Goal: Information Seeking & Learning: Learn about a topic

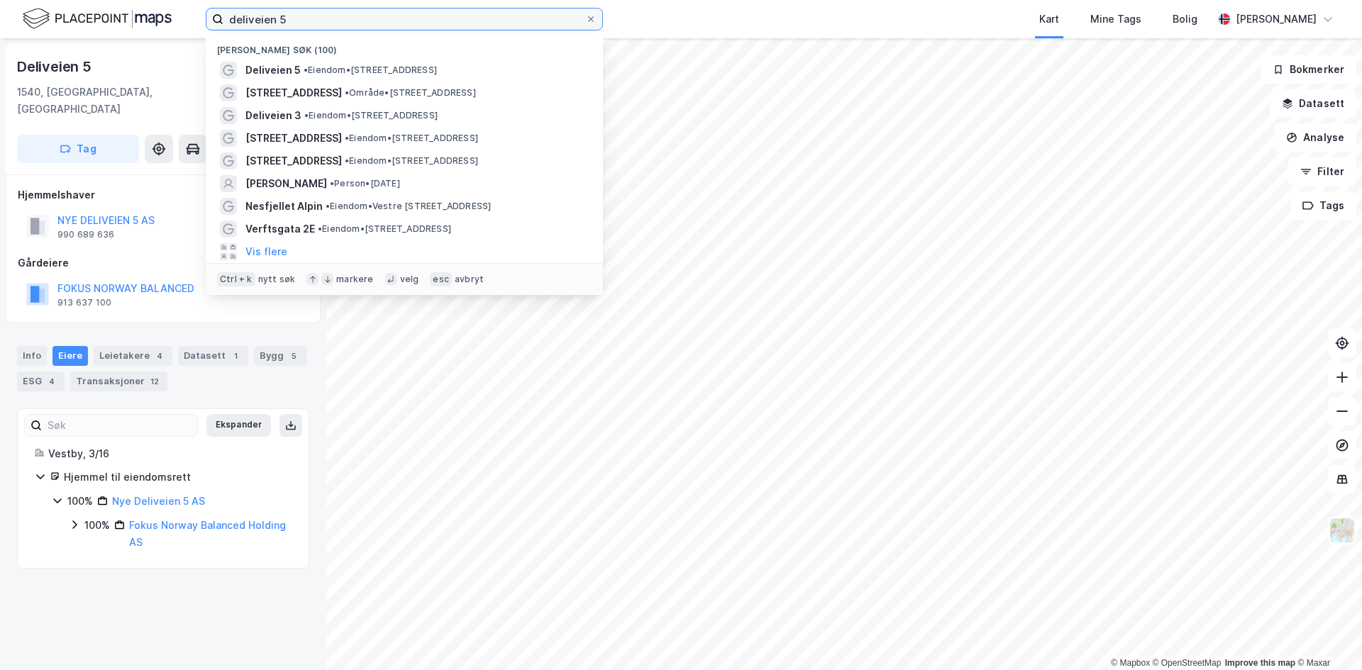
drag, startPoint x: 297, startPoint y: 23, endPoint x: 138, endPoint y: 17, distance: 159.7
click at [138, 17] on div "deliveien 5 Nylige søk (100) Deliveien 5 • Eiendom • [STREET_ADDRESS] • Område …" at bounding box center [681, 19] width 1362 height 38
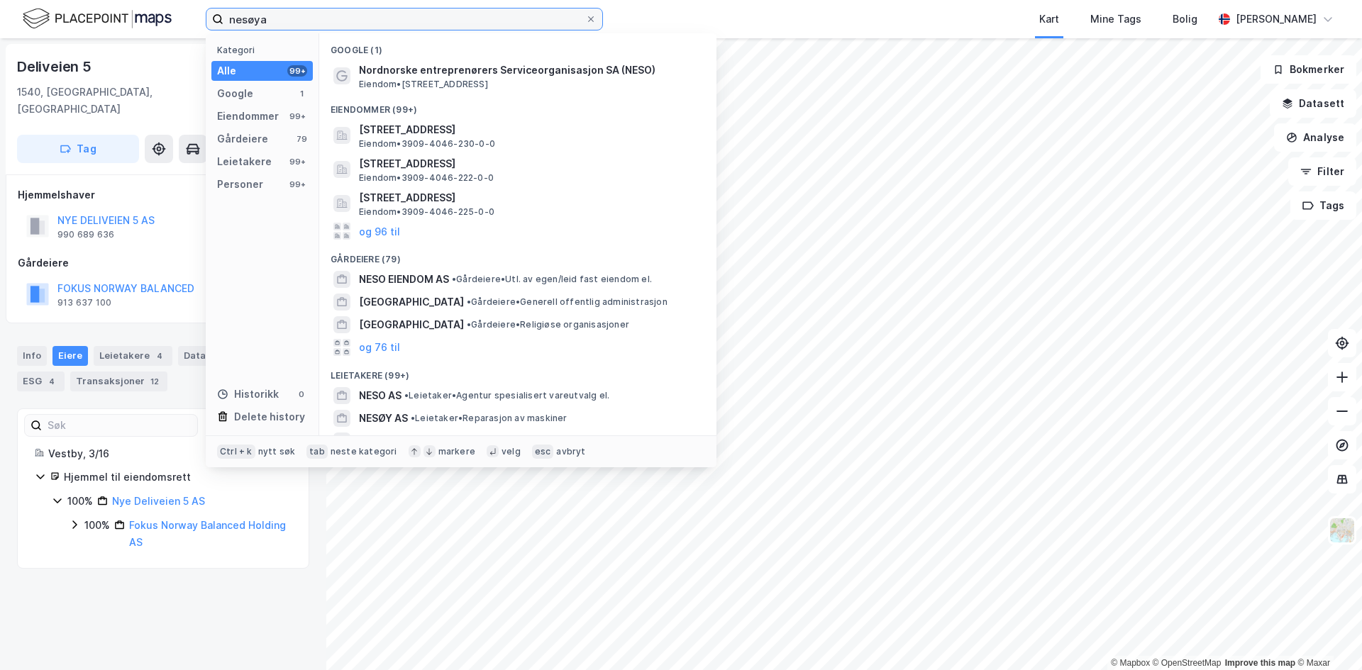
type input "nesøya"
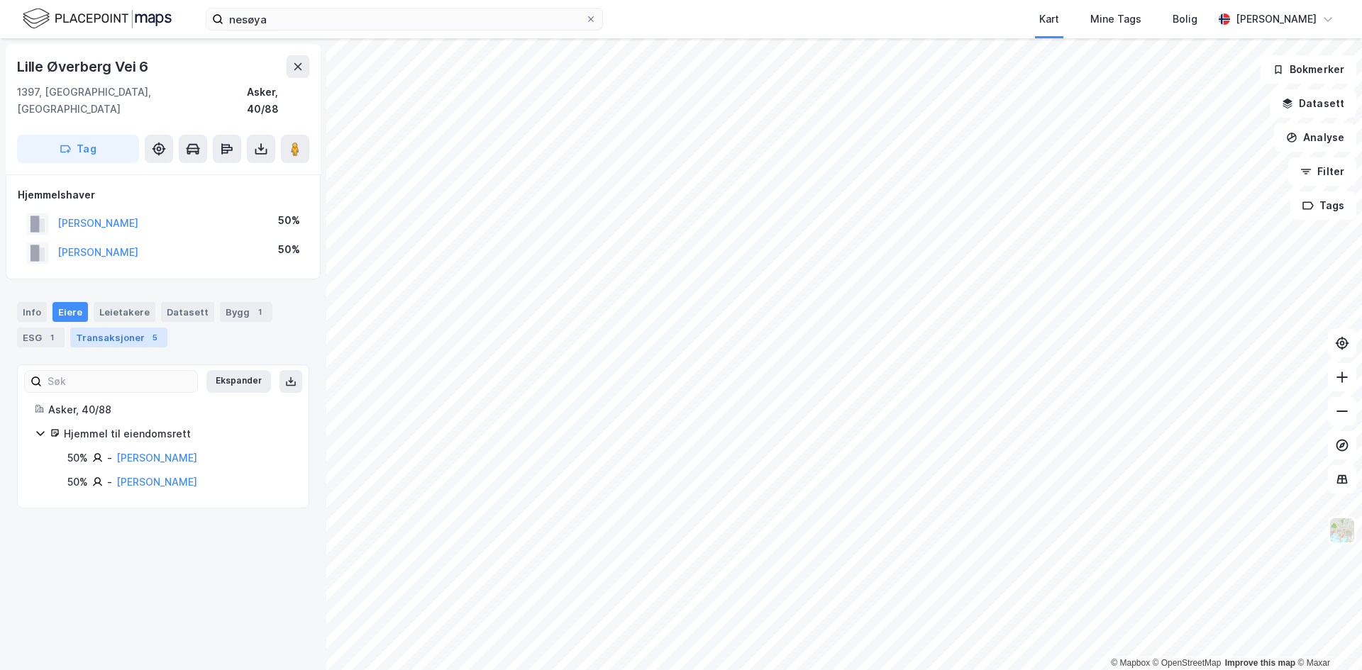
click at [126, 328] on div "Transaksjoner 5" at bounding box center [118, 338] width 97 height 20
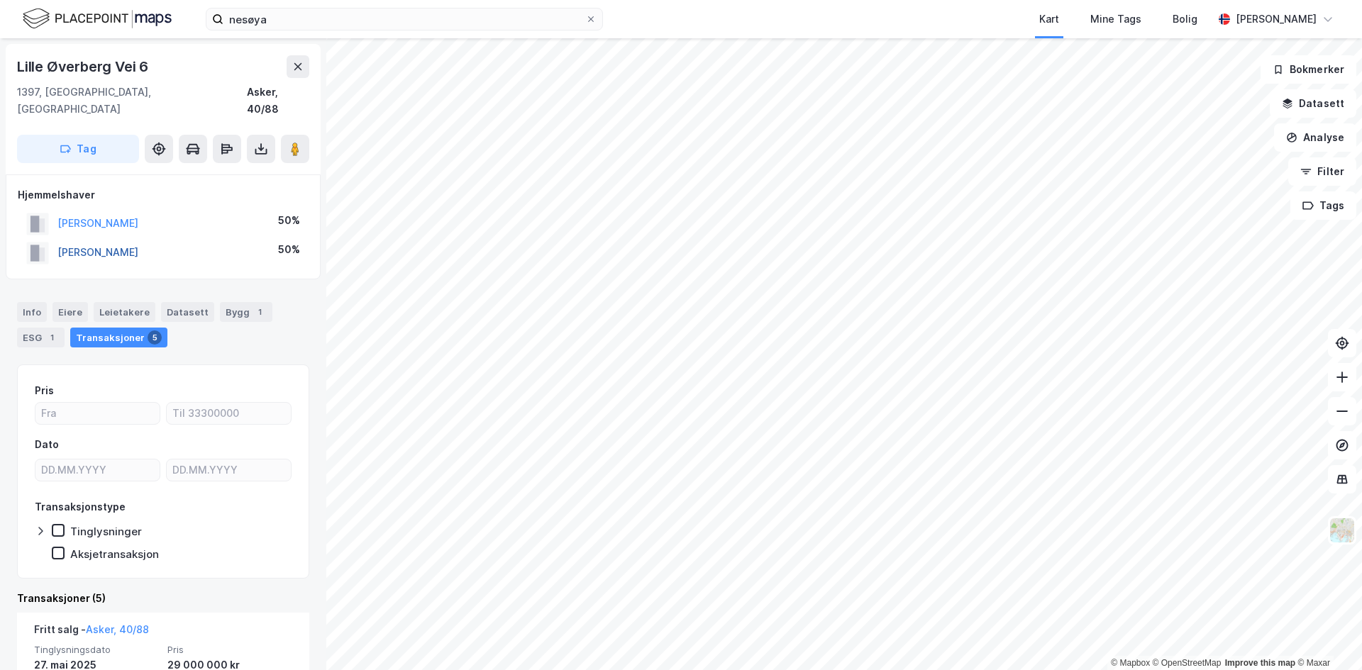
click at [0, 0] on button "[PERSON_NAME]" at bounding box center [0, 0] width 0 height 0
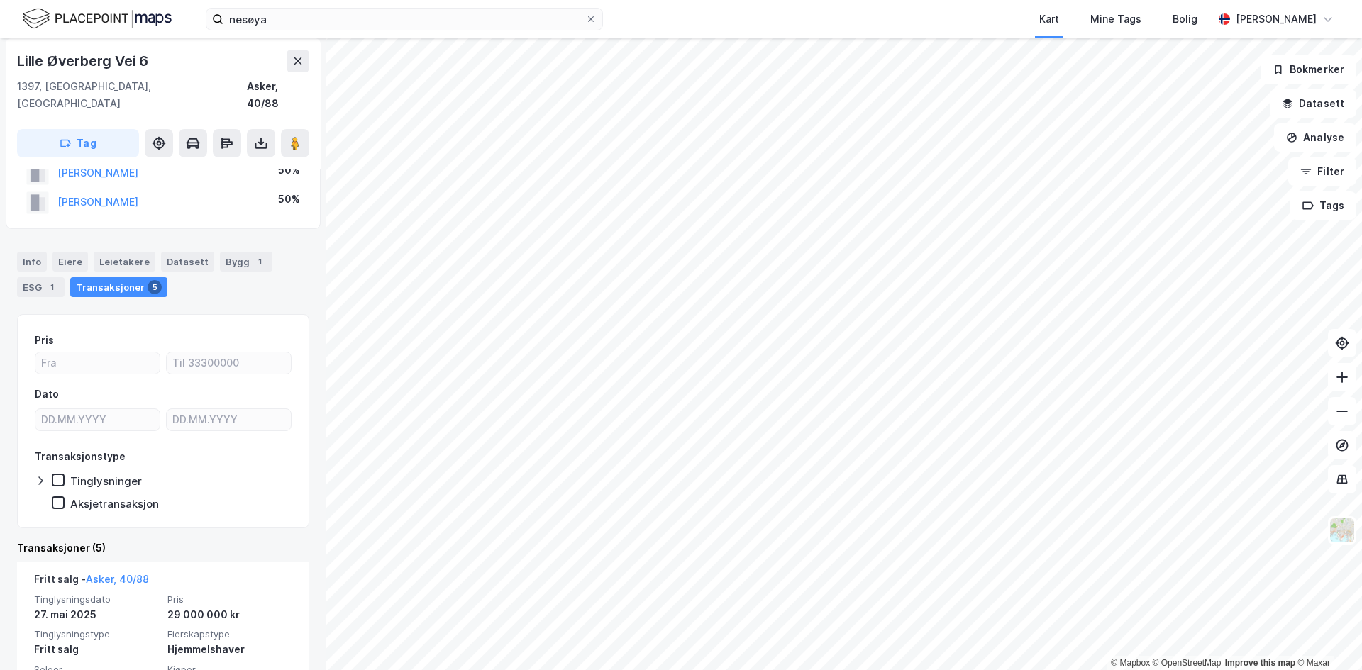
scroll to position [284, 0]
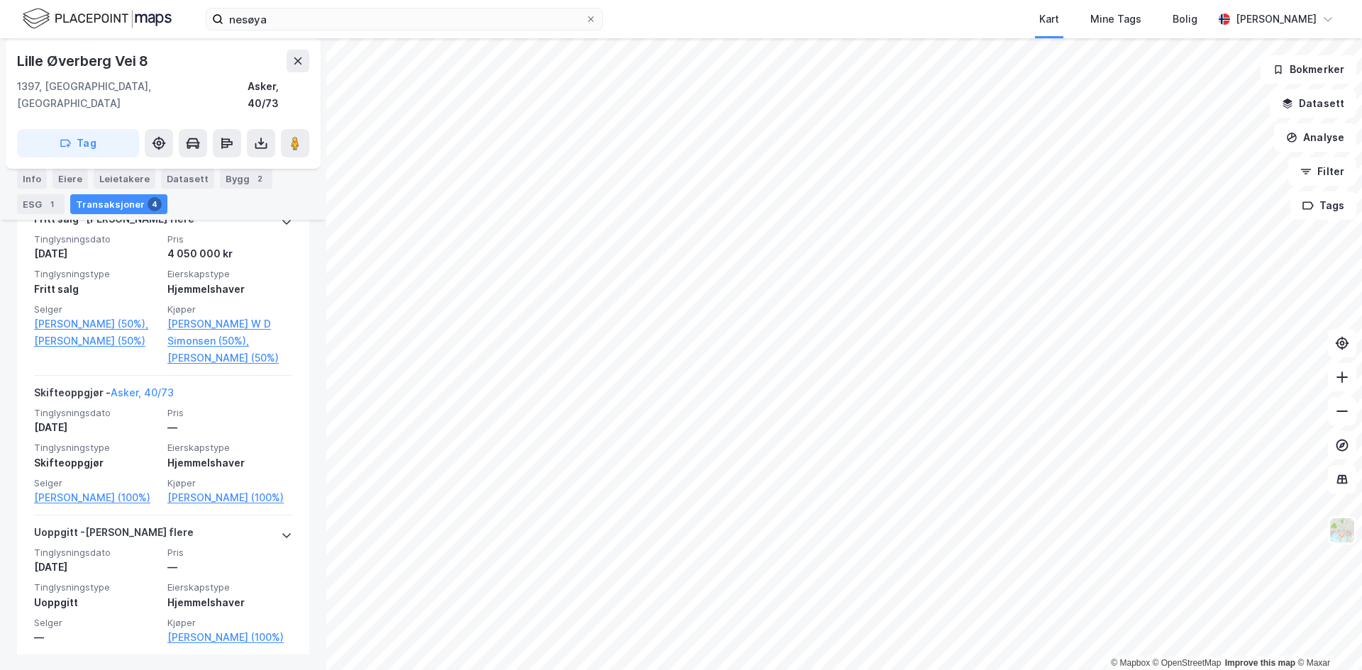
scroll to position [637, 0]
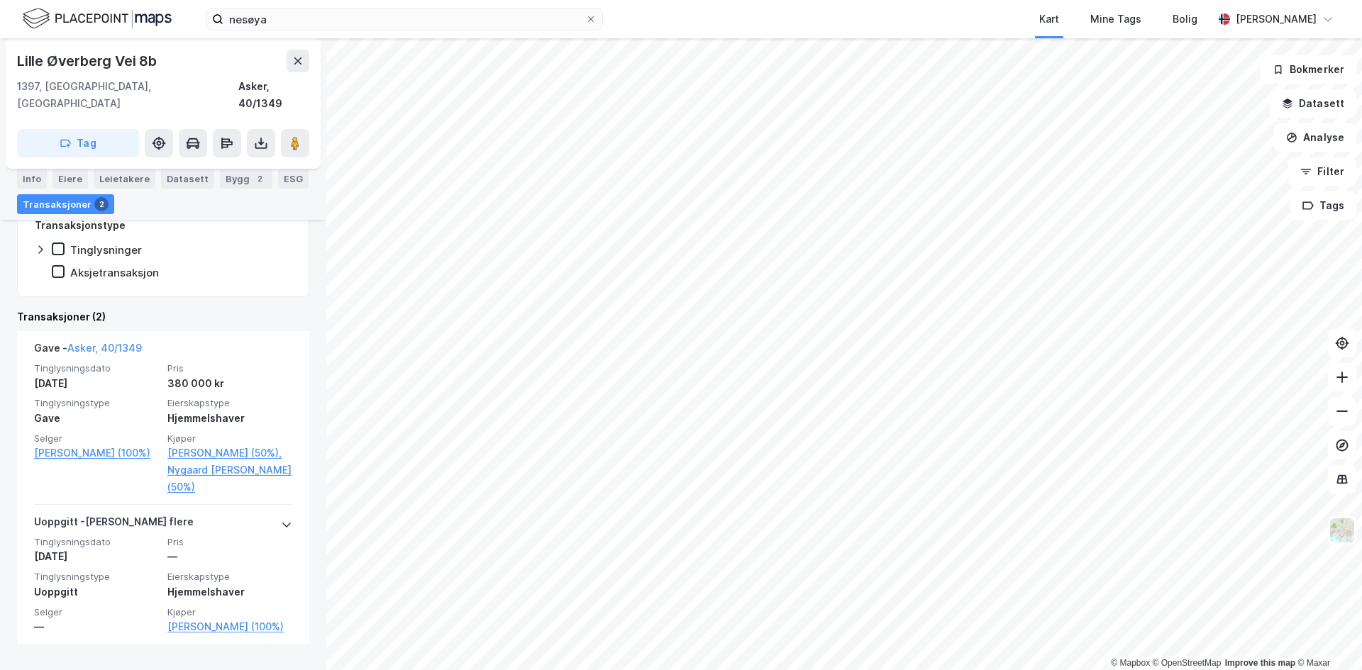
scroll to position [284, 0]
